Goal: Information Seeking & Learning: Learn about a topic

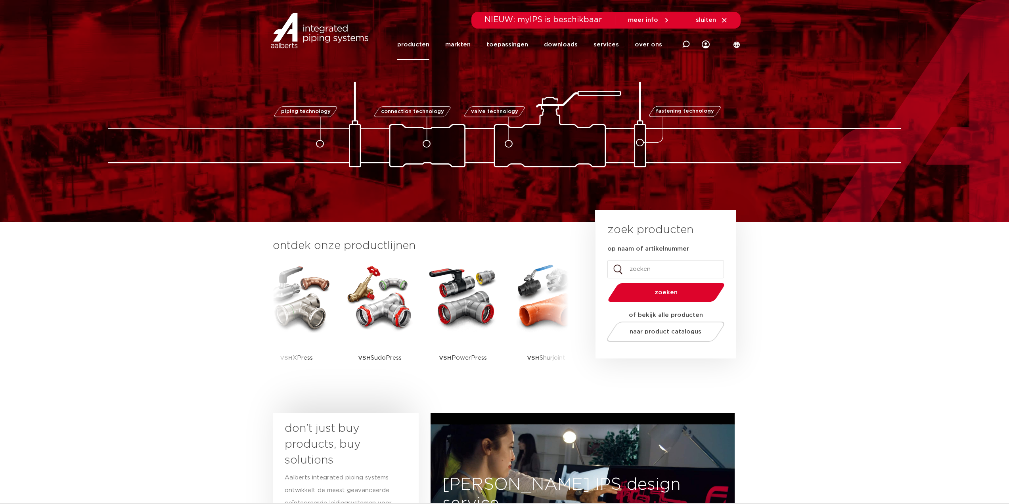
click at [428, 46] on link "producten" at bounding box center [413, 44] width 32 height 31
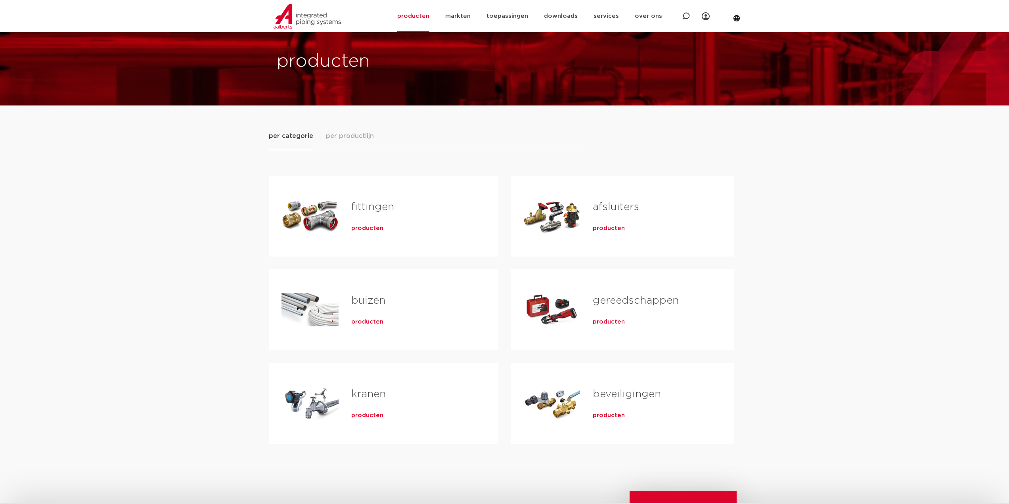
scroll to position [40, 0]
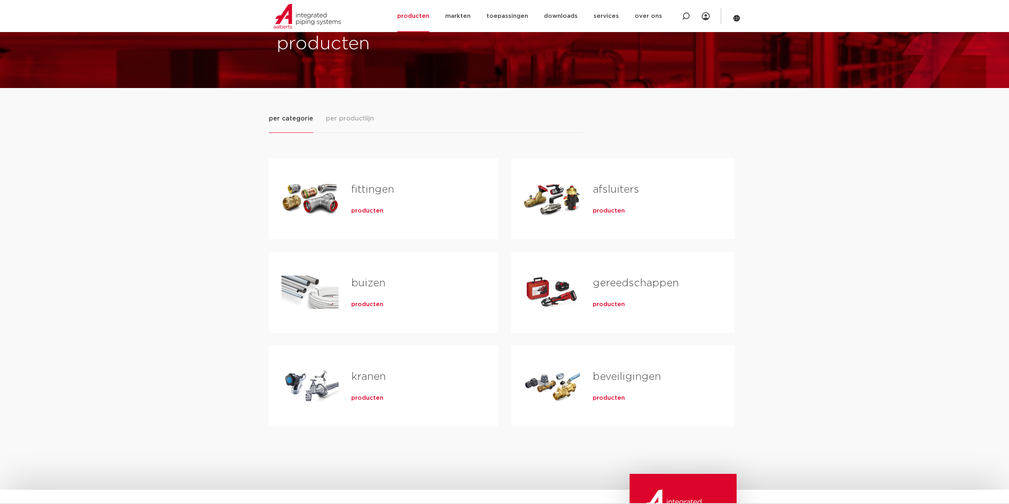
click at [595, 210] on span "producten" at bounding box center [609, 211] width 32 height 8
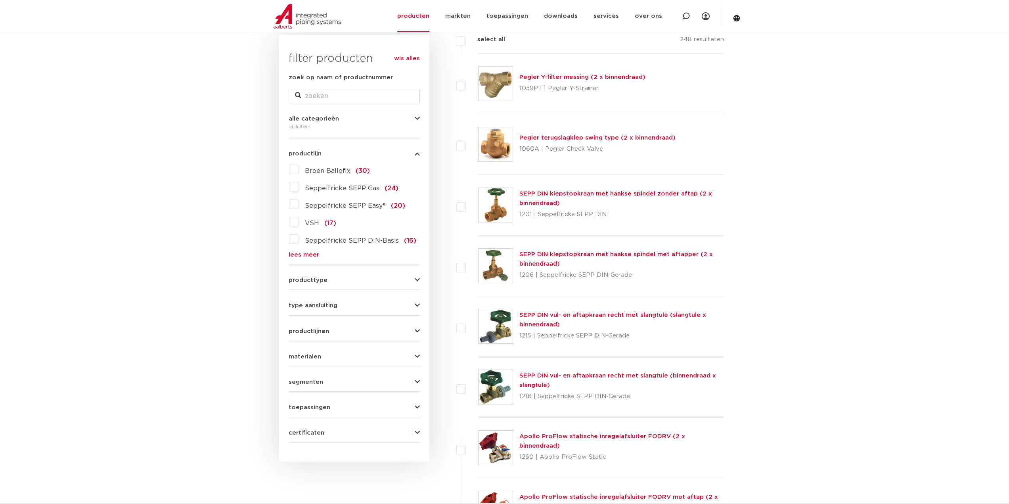
scroll to position [119, 0]
click at [312, 280] on span "producttype" at bounding box center [308, 279] width 39 height 6
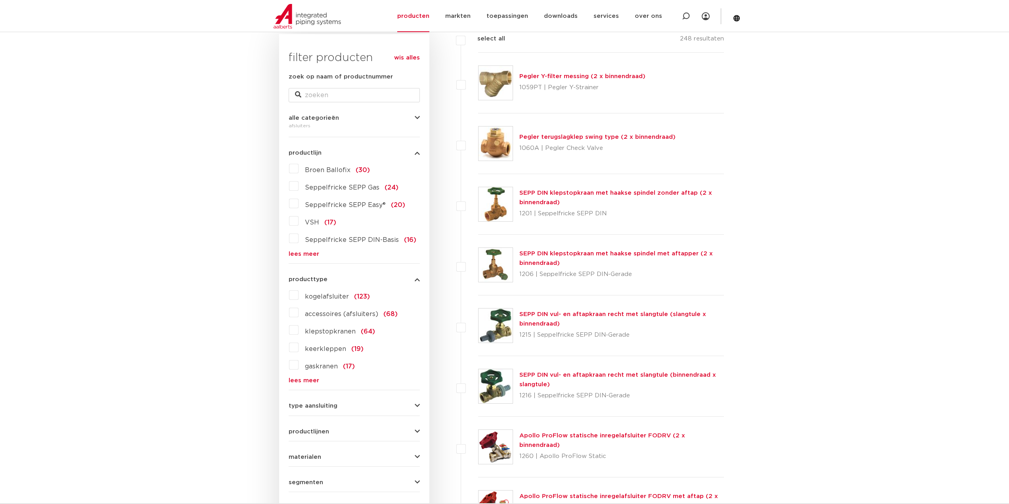
click at [304, 379] on link "lees meer" at bounding box center [354, 380] width 131 height 6
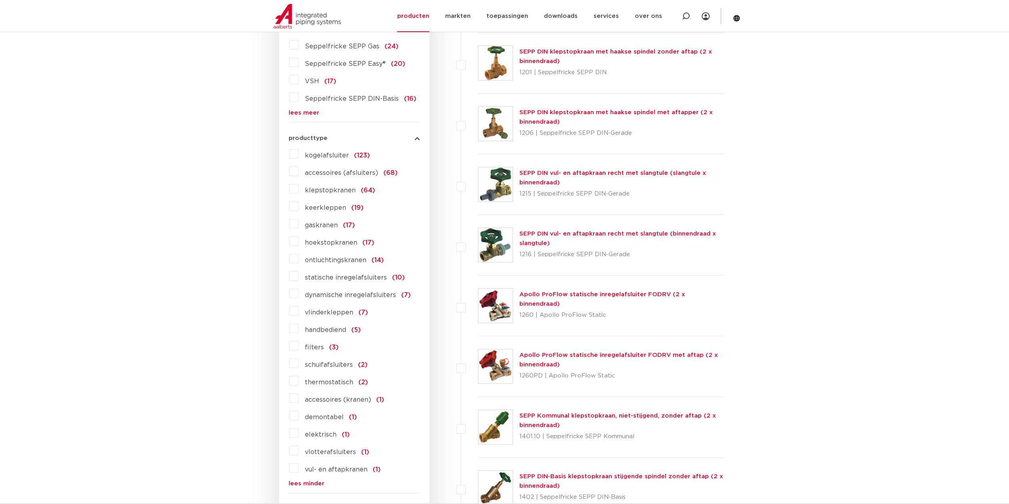
scroll to position [277, 0]
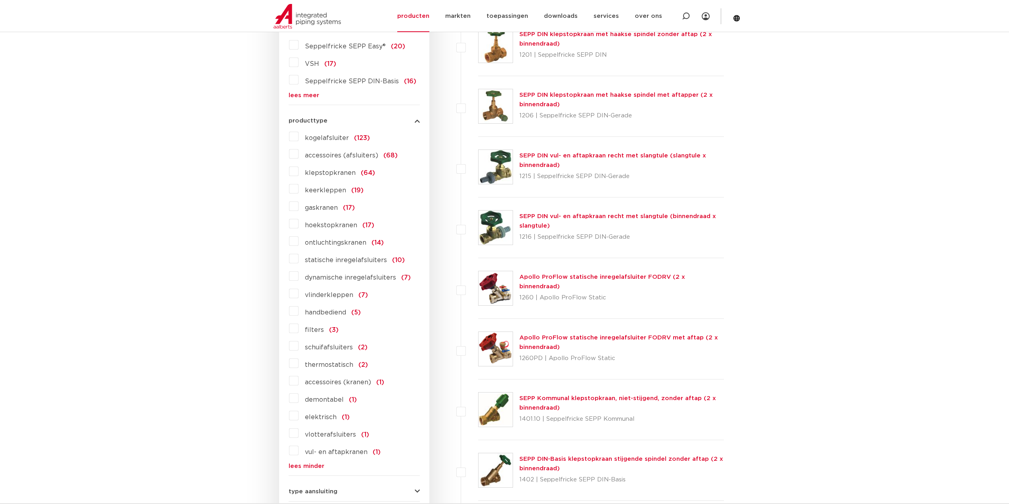
click at [299, 452] on label "vul- en aftapkranen (1)" at bounding box center [340, 450] width 82 height 13
click at [0, 0] on input "vul- en aftapkranen (1)" at bounding box center [0, 0] width 0 height 0
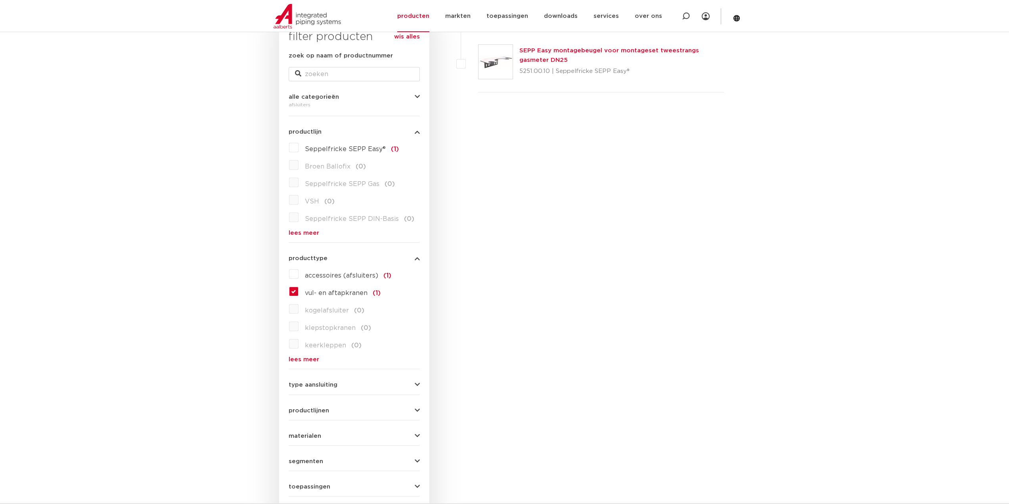
scroll to position [159, 0]
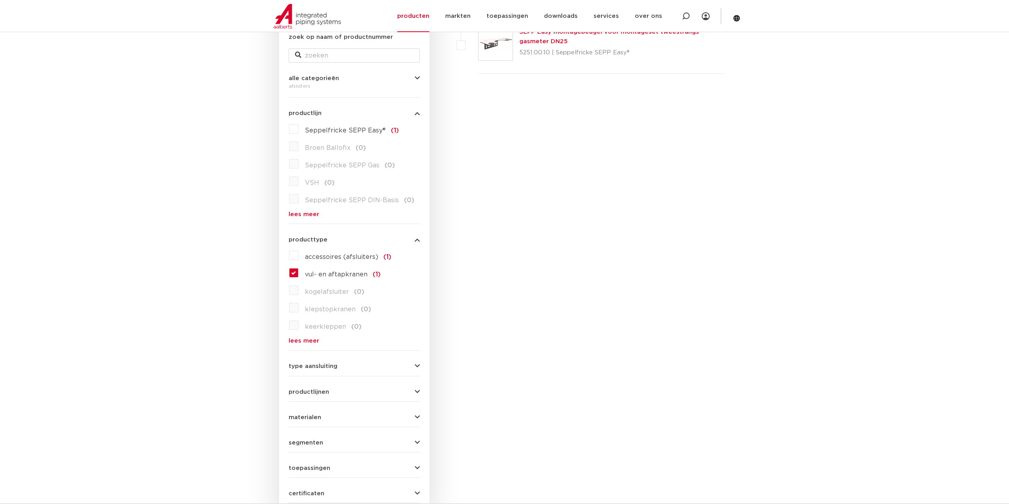
click at [299, 276] on label "vul- en aftapkranen (1)" at bounding box center [340, 272] width 82 height 13
click at [0, 0] on input "vul- en aftapkranen (1)" at bounding box center [0, 0] width 0 height 0
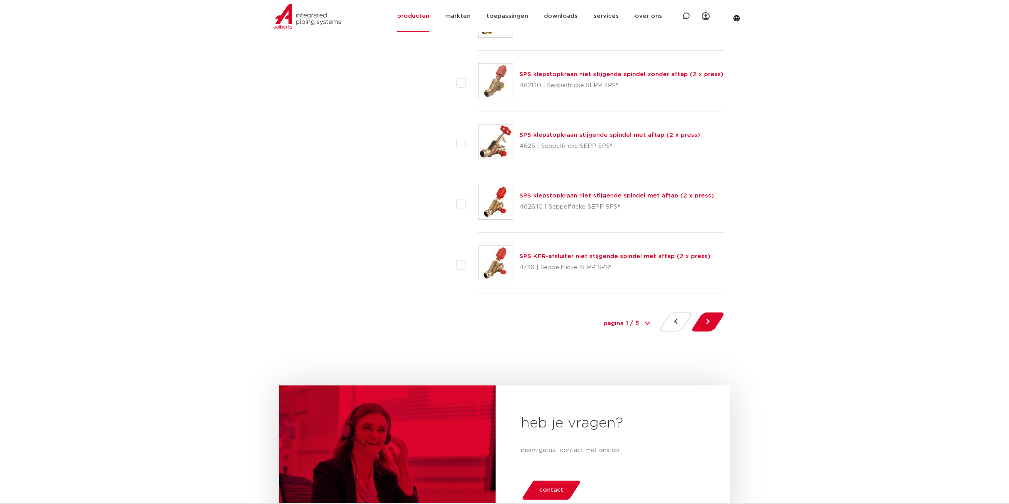
scroll to position [3528, 0]
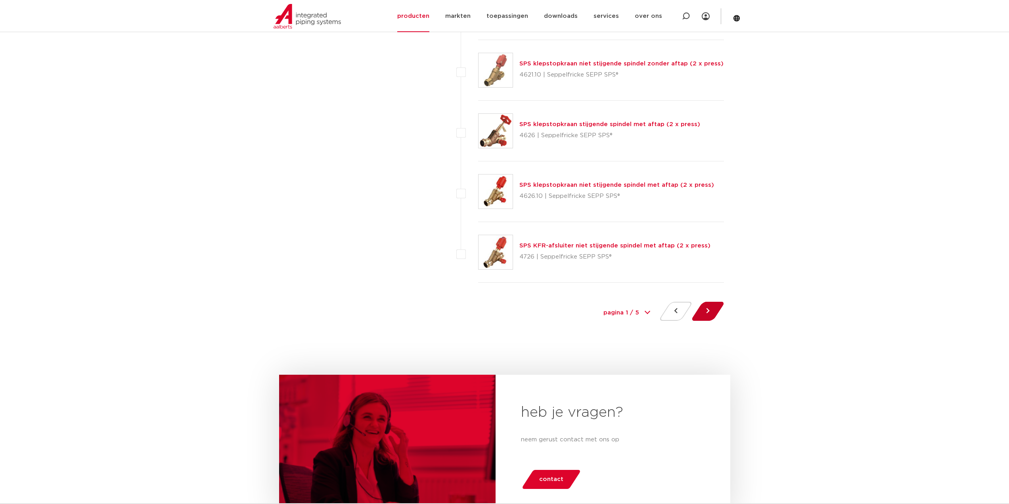
click at [714, 315] on button at bounding box center [708, 311] width 23 height 19
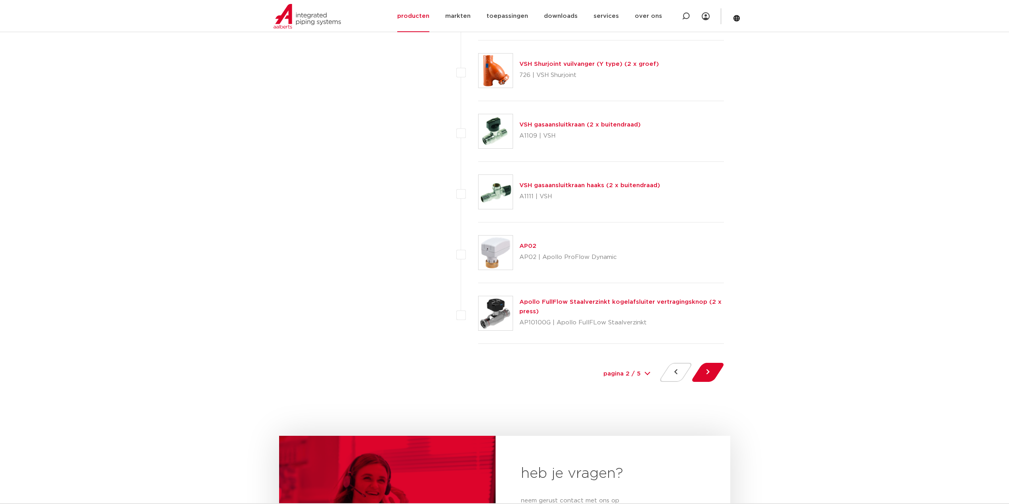
scroll to position [3489, 0]
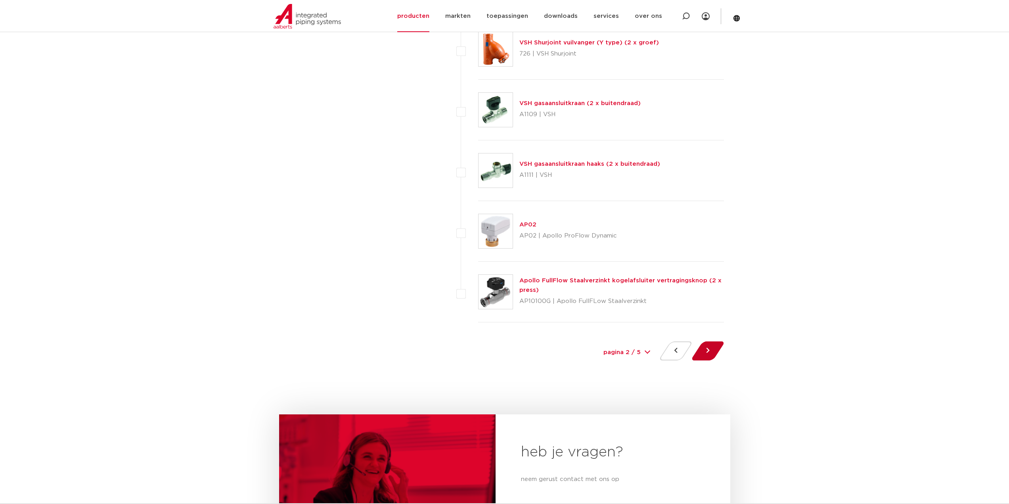
click at [709, 348] on button at bounding box center [708, 350] width 23 height 19
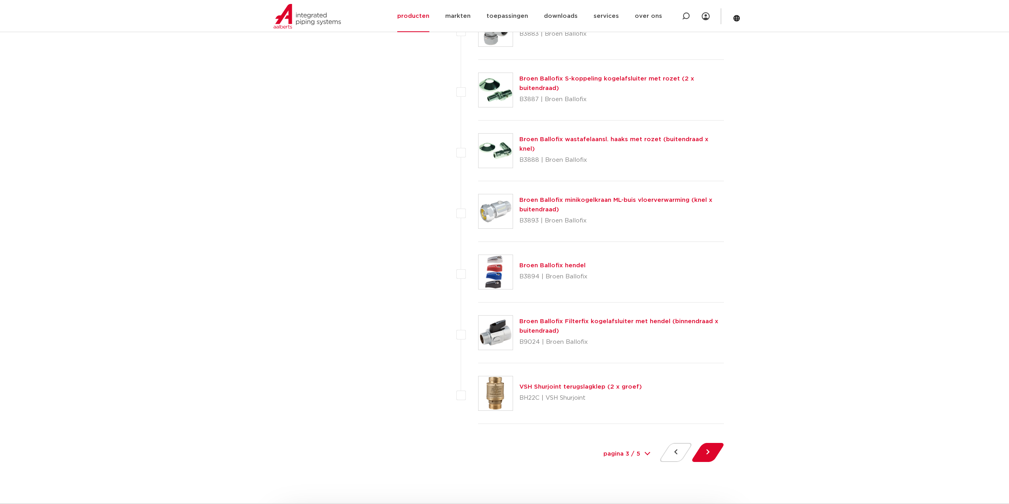
scroll to position [3449, 0]
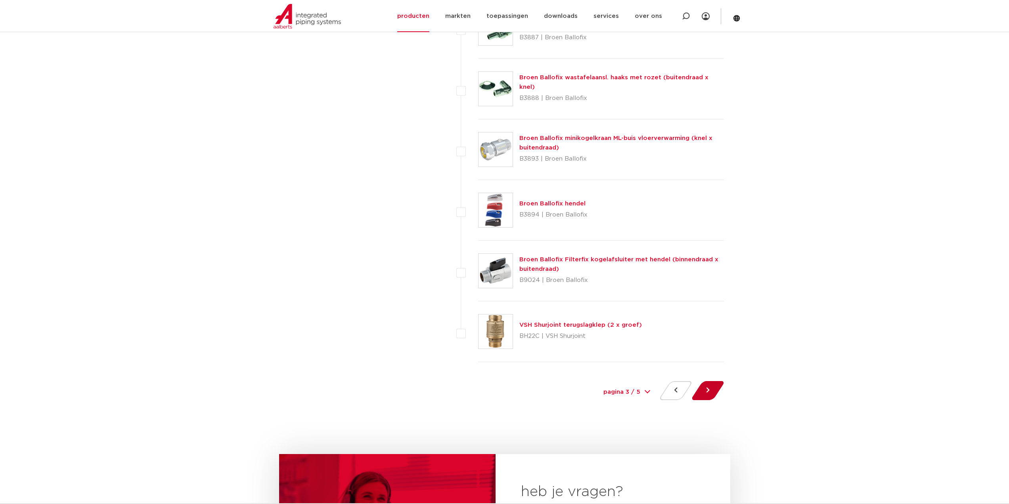
click at [708, 386] on button at bounding box center [708, 390] width 23 height 19
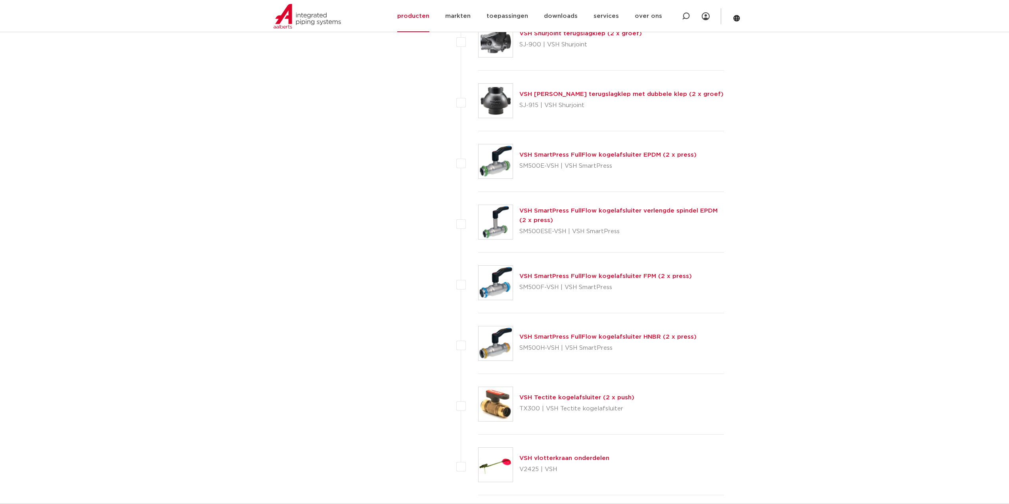
scroll to position [3489, 0]
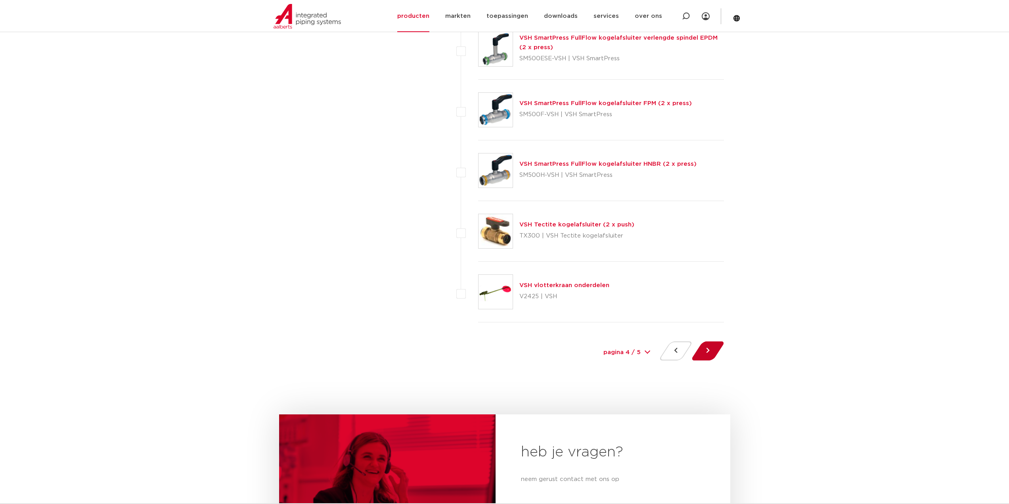
click at [706, 356] on button at bounding box center [708, 350] width 23 height 19
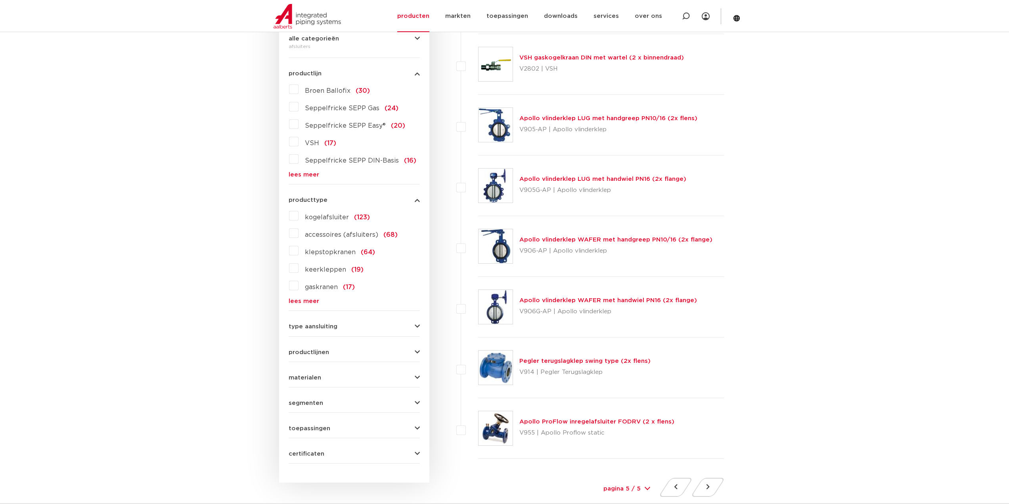
scroll to position [436, 0]
